Goal: Transaction & Acquisition: Purchase product/service

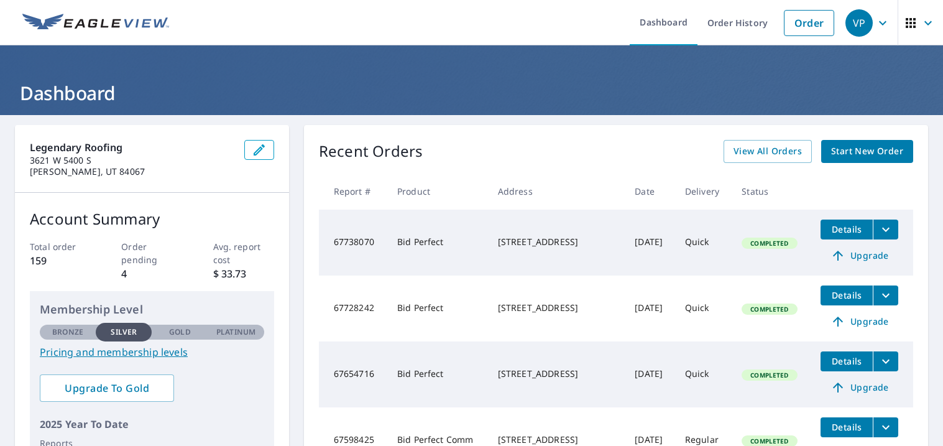
click at [863, 150] on span "Start New Order" at bounding box center [867, 152] width 72 height 16
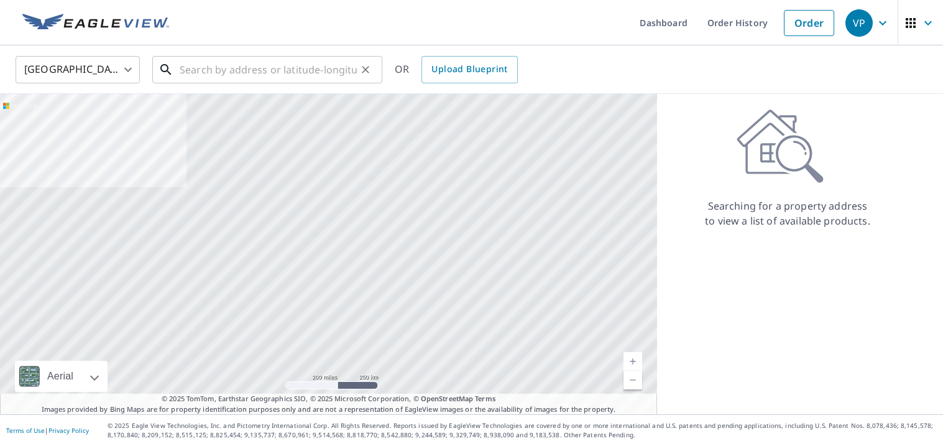
click at [322, 76] on input "text" at bounding box center [268, 69] width 177 height 35
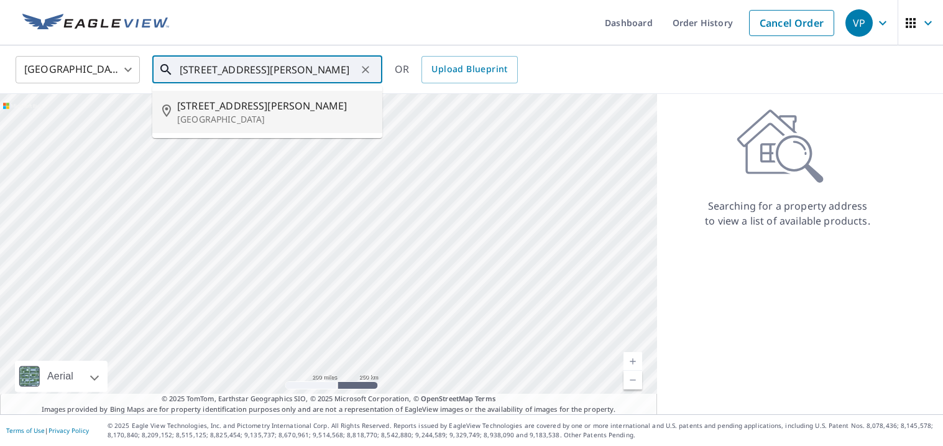
click at [303, 109] on span "[STREET_ADDRESS][PERSON_NAME]" at bounding box center [274, 105] width 195 height 15
type input "[STREET_ADDRESS][PERSON_NAME]"
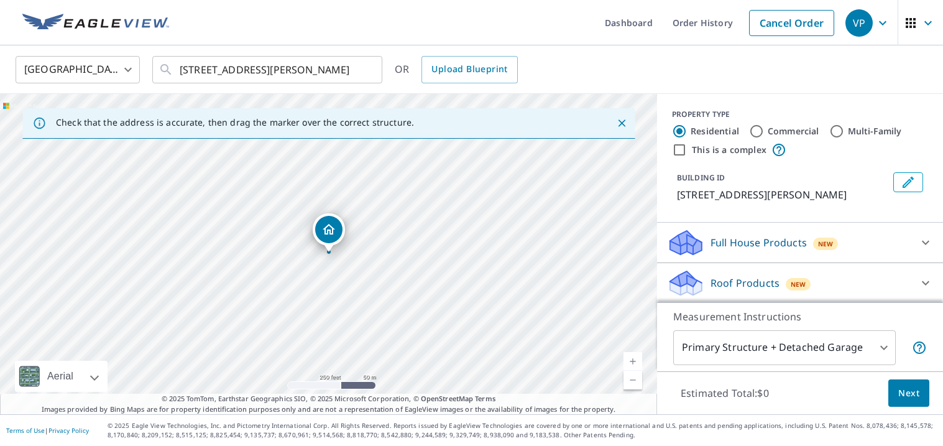
click at [893, 279] on div "Roof Products New" at bounding box center [789, 283] width 244 height 29
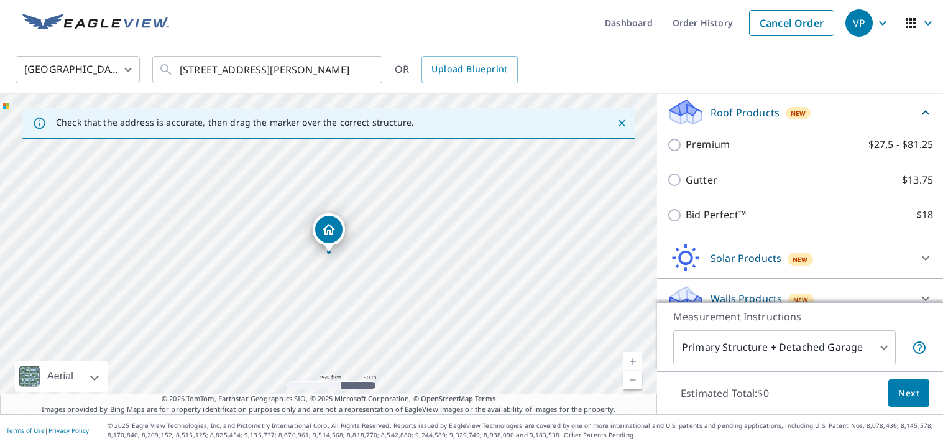
scroll to position [178, 0]
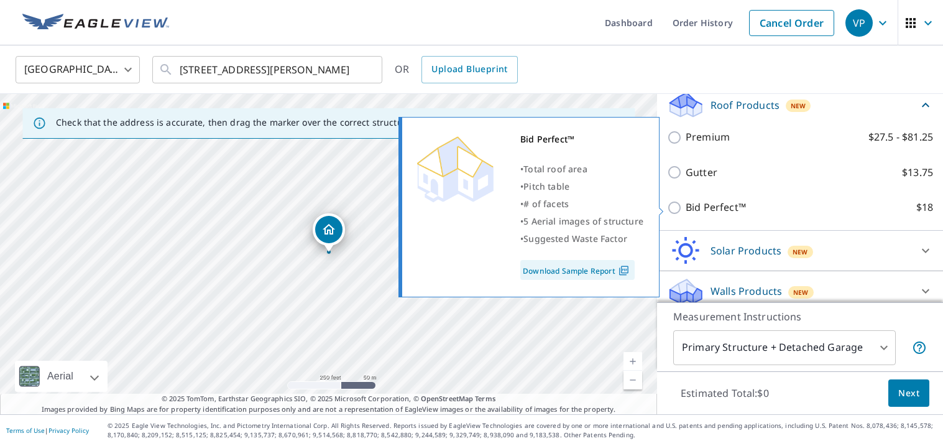
click at [674, 210] on input "Bid Perfect™ $18" at bounding box center [676, 207] width 19 height 15
checkbox input "true"
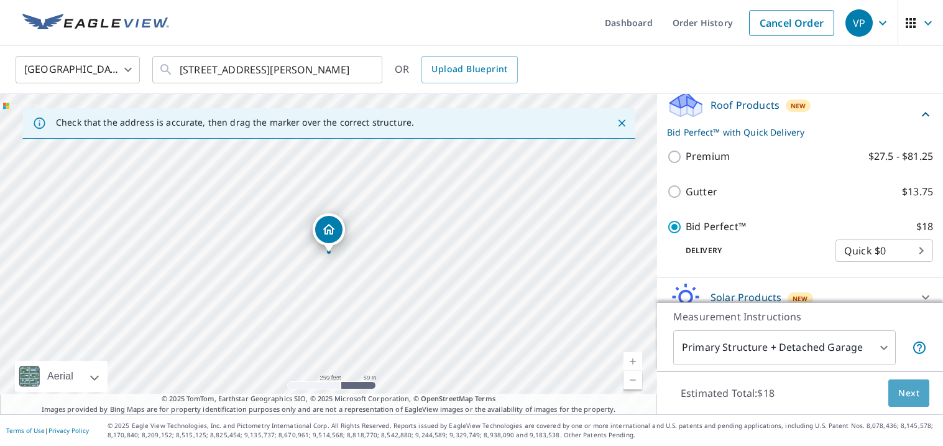
click at [900, 391] on span "Next" at bounding box center [908, 393] width 21 height 16
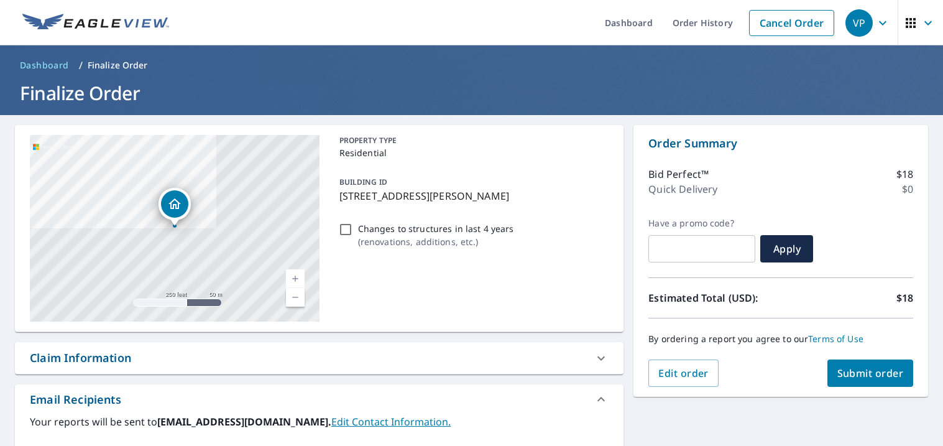
click at [887, 376] on span "Submit order" at bounding box center [870, 373] width 67 height 14
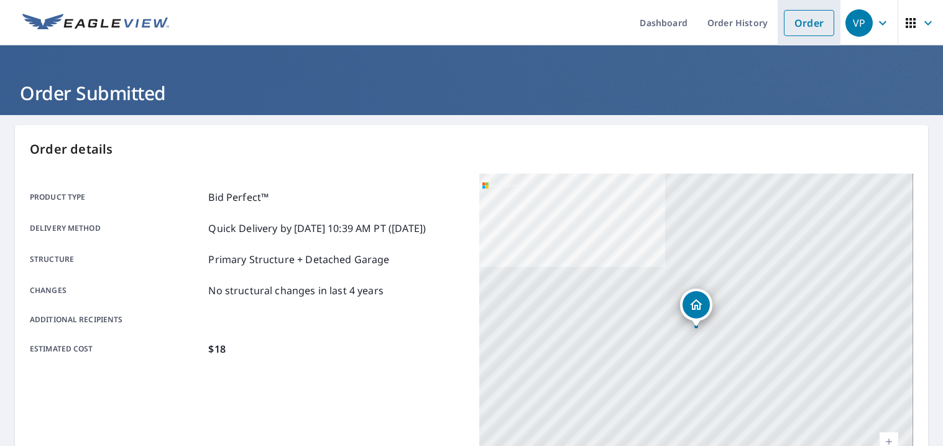
click at [795, 23] on link "Order" at bounding box center [809, 23] width 50 height 26
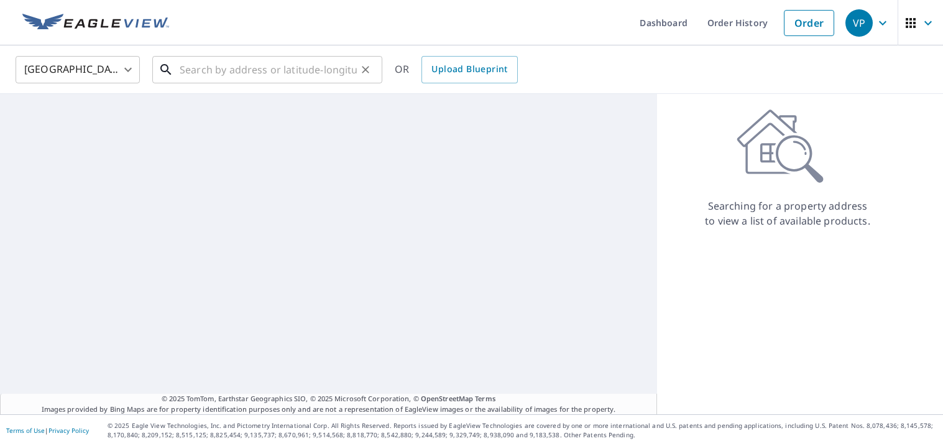
click at [309, 71] on input "text" at bounding box center [268, 69] width 177 height 35
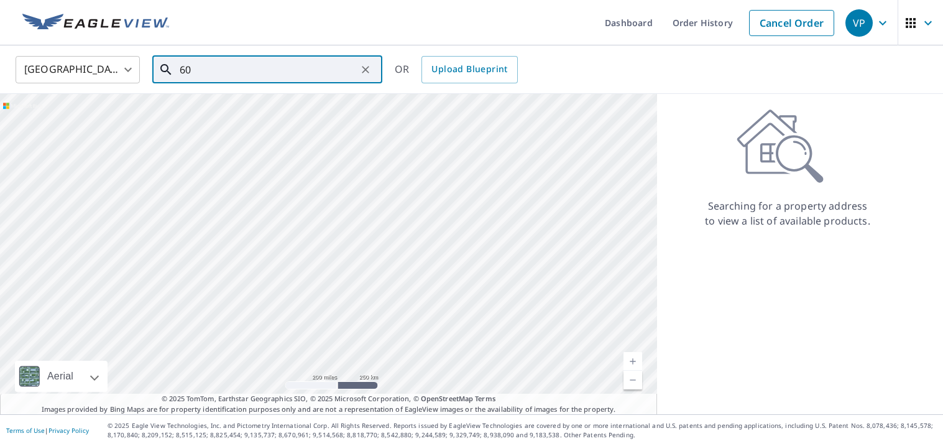
type input "6"
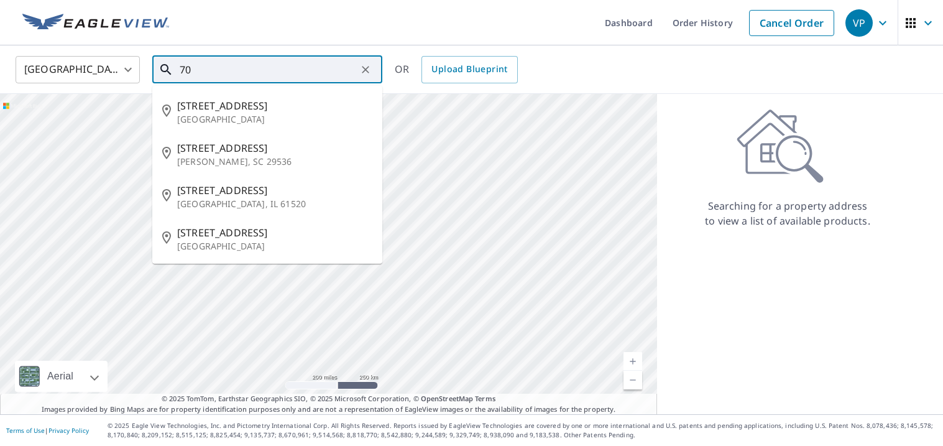
type input "7"
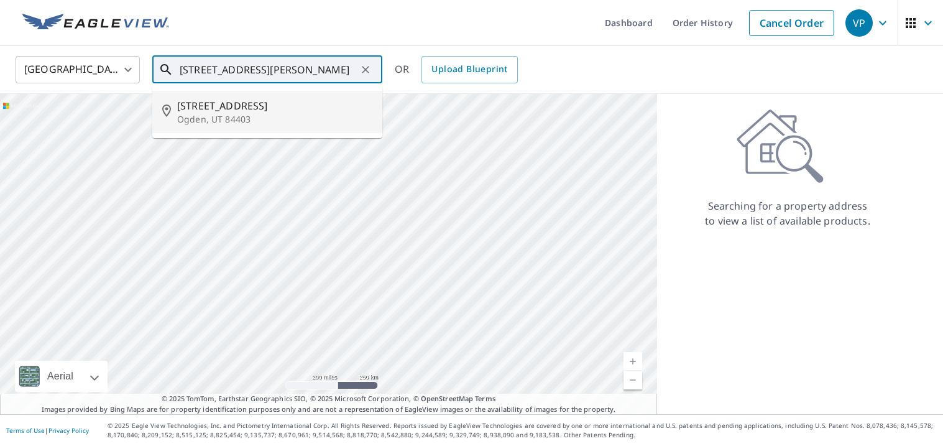
click at [288, 102] on span "[STREET_ADDRESS]" at bounding box center [274, 105] width 195 height 15
type input "[STREET_ADDRESS]"
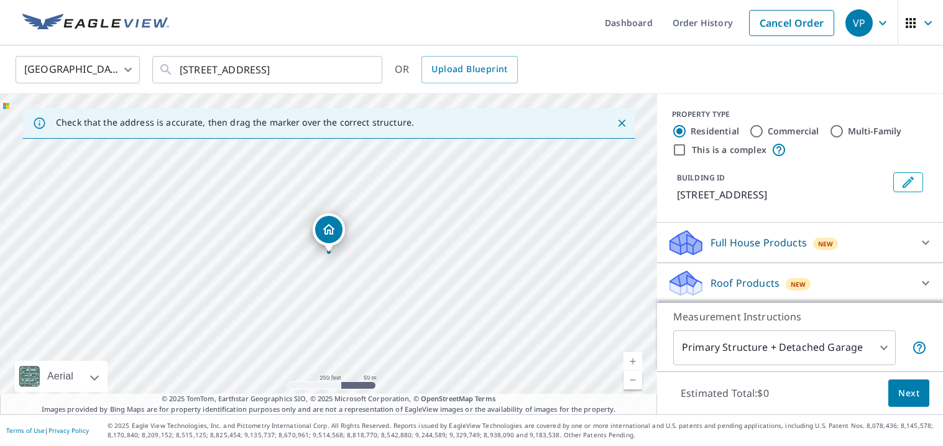
click at [921, 289] on icon at bounding box center [925, 282] width 15 height 15
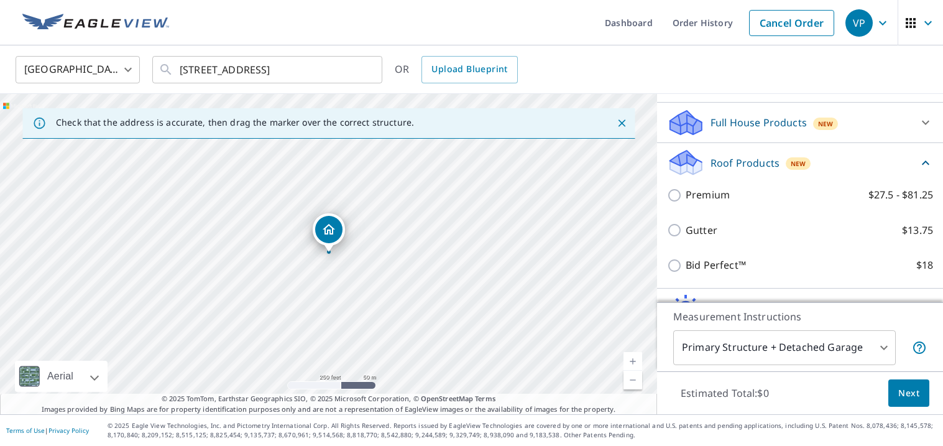
scroll to position [121, 0]
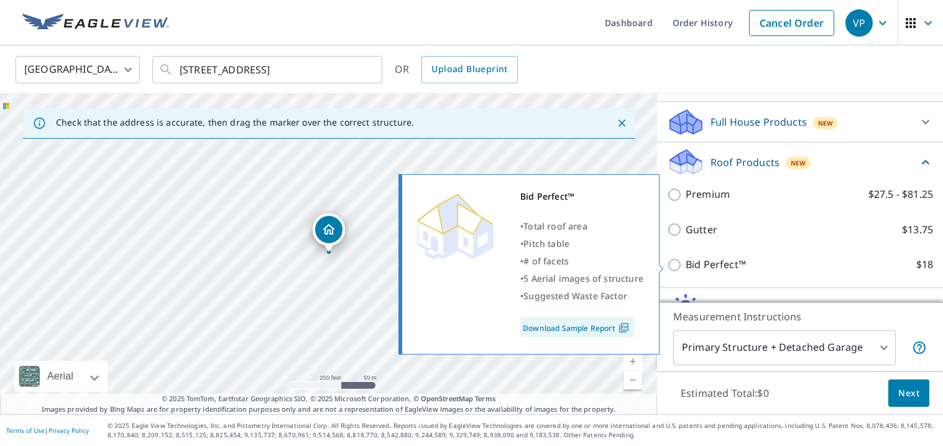
click at [676, 269] on input "Bid Perfect™ $18" at bounding box center [676, 264] width 19 height 15
checkbox input "true"
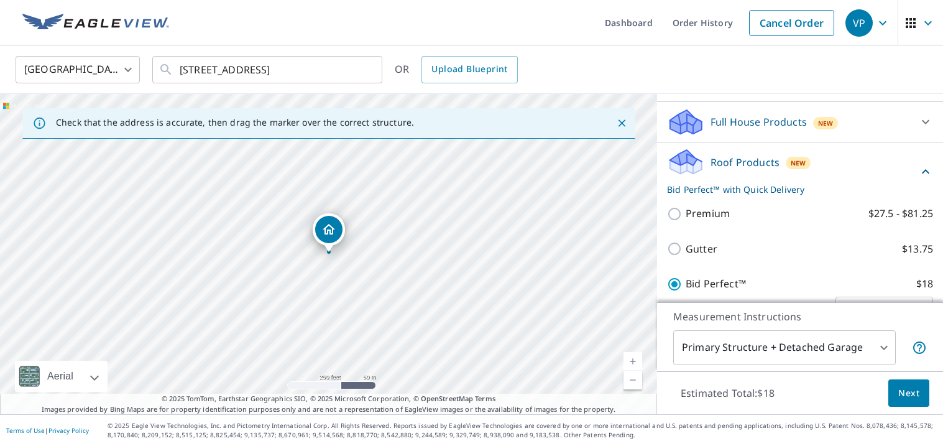
scroll to position [234, 0]
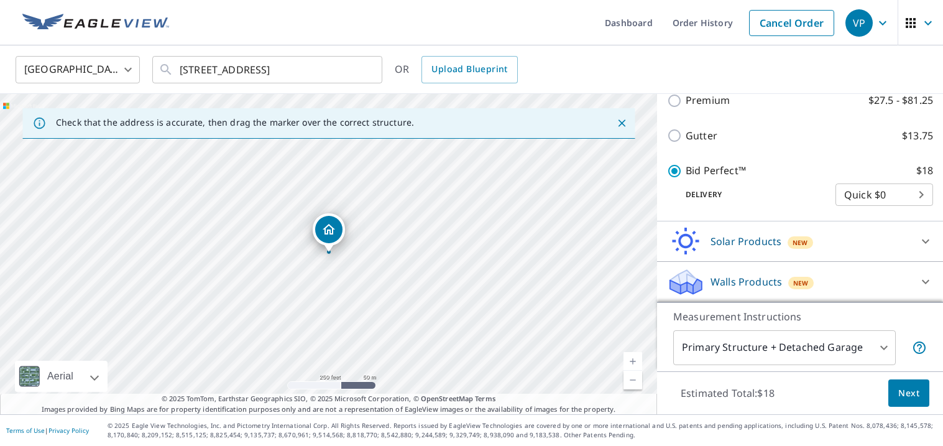
click at [921, 395] on button "Next" at bounding box center [908, 393] width 41 height 28
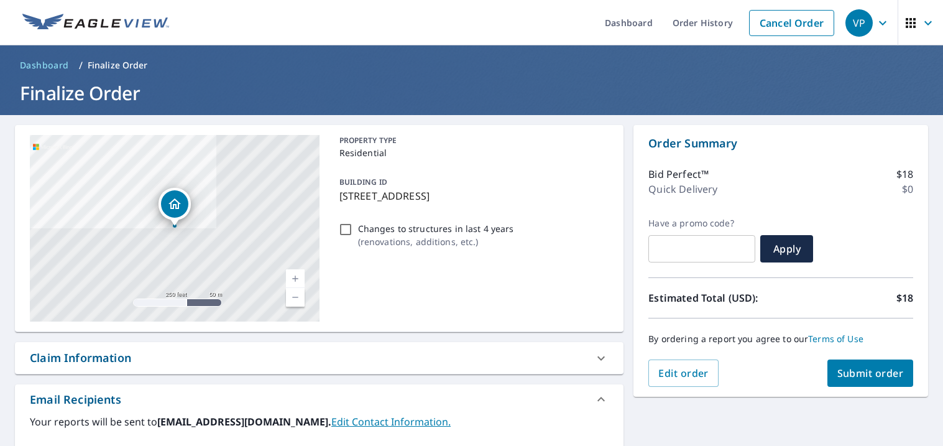
click at [880, 373] on span "Submit order" at bounding box center [870, 373] width 67 height 14
